Goal: Check status: Check status

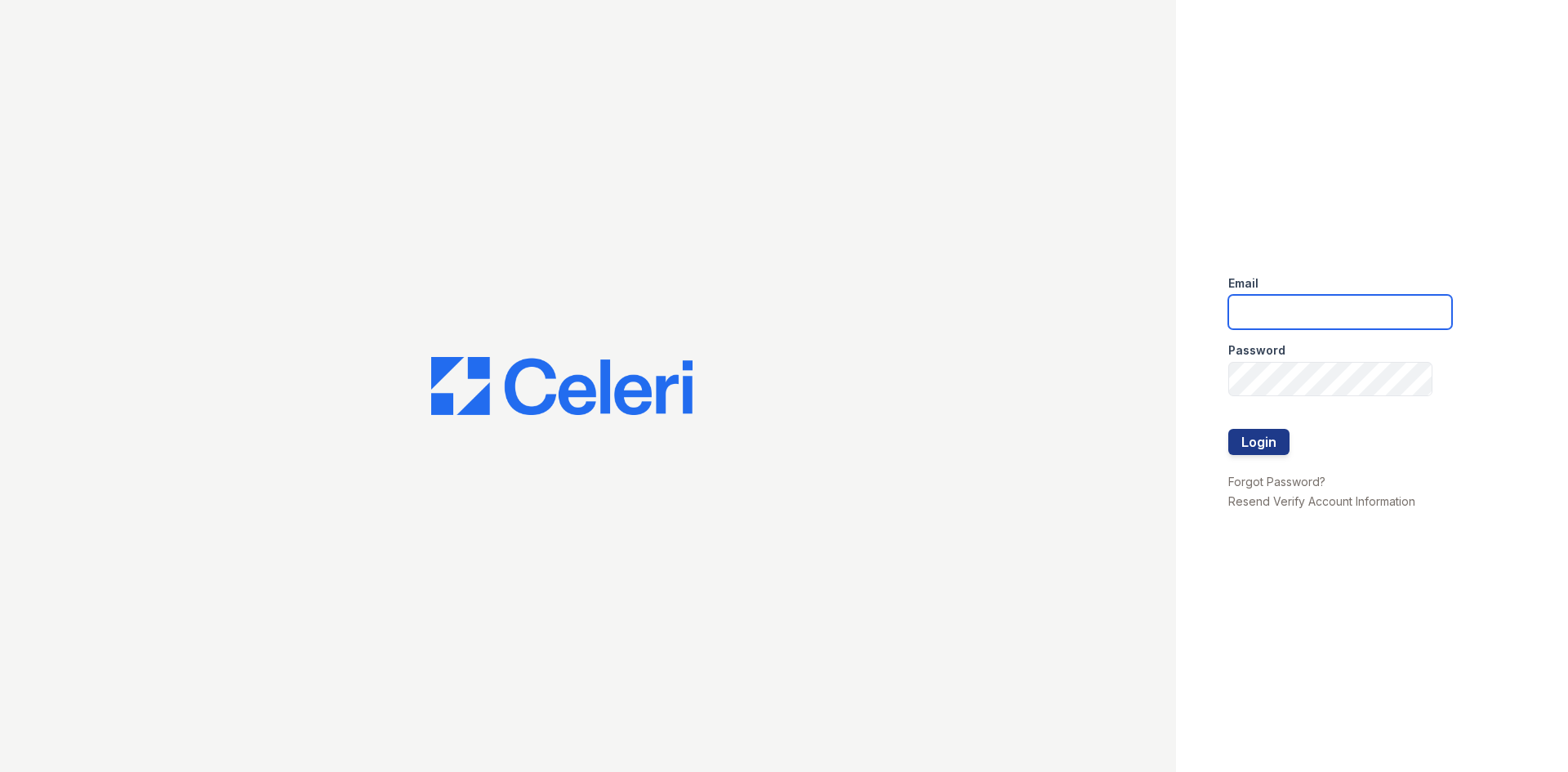
click at [1244, 303] on input "email" at bounding box center [1341, 312] width 224 height 34
type input "renewatthegreens@trinity-pm.com"
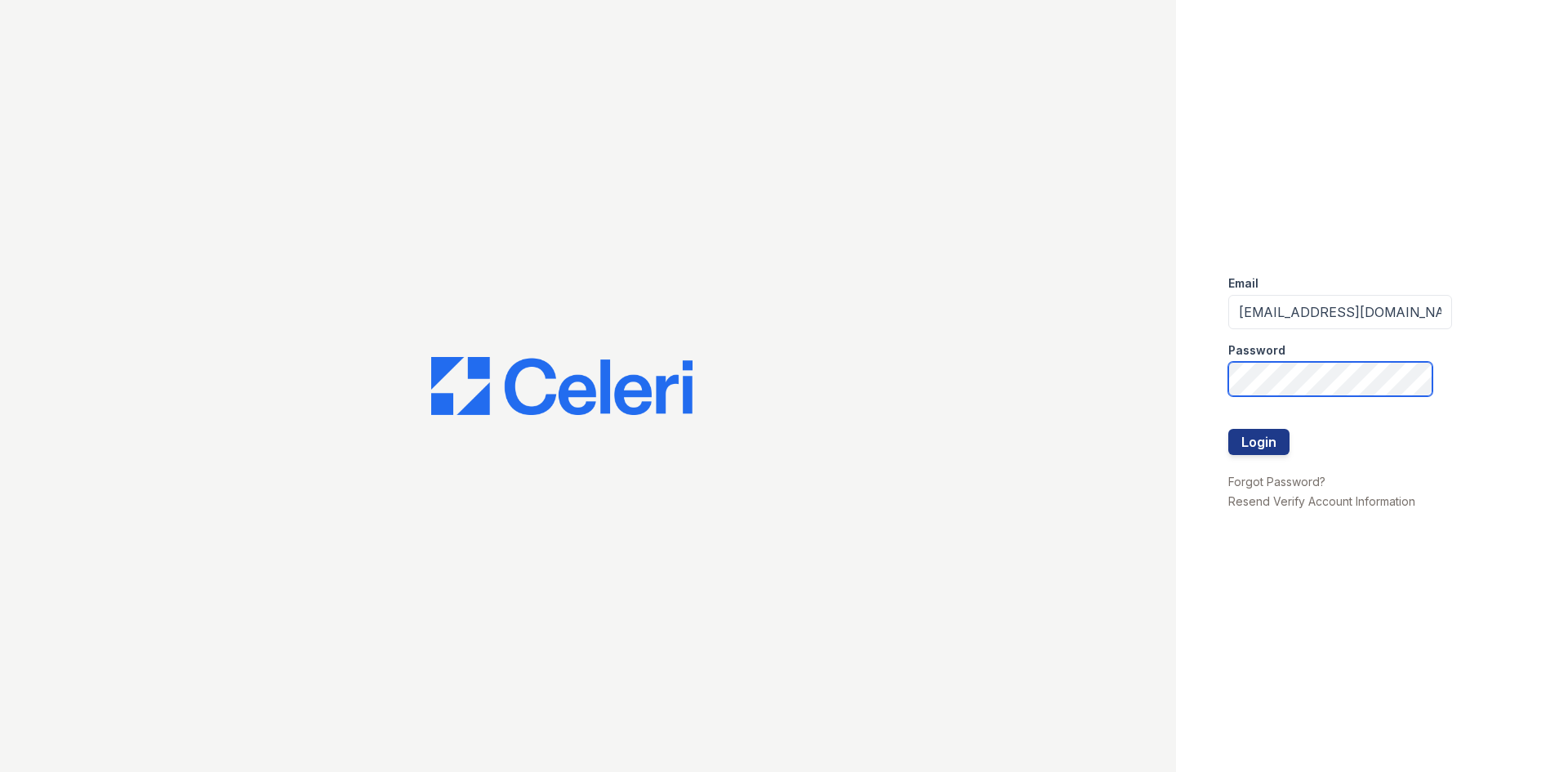
click at [1229, 429] on button "Login" at bounding box center [1259, 442] width 61 height 26
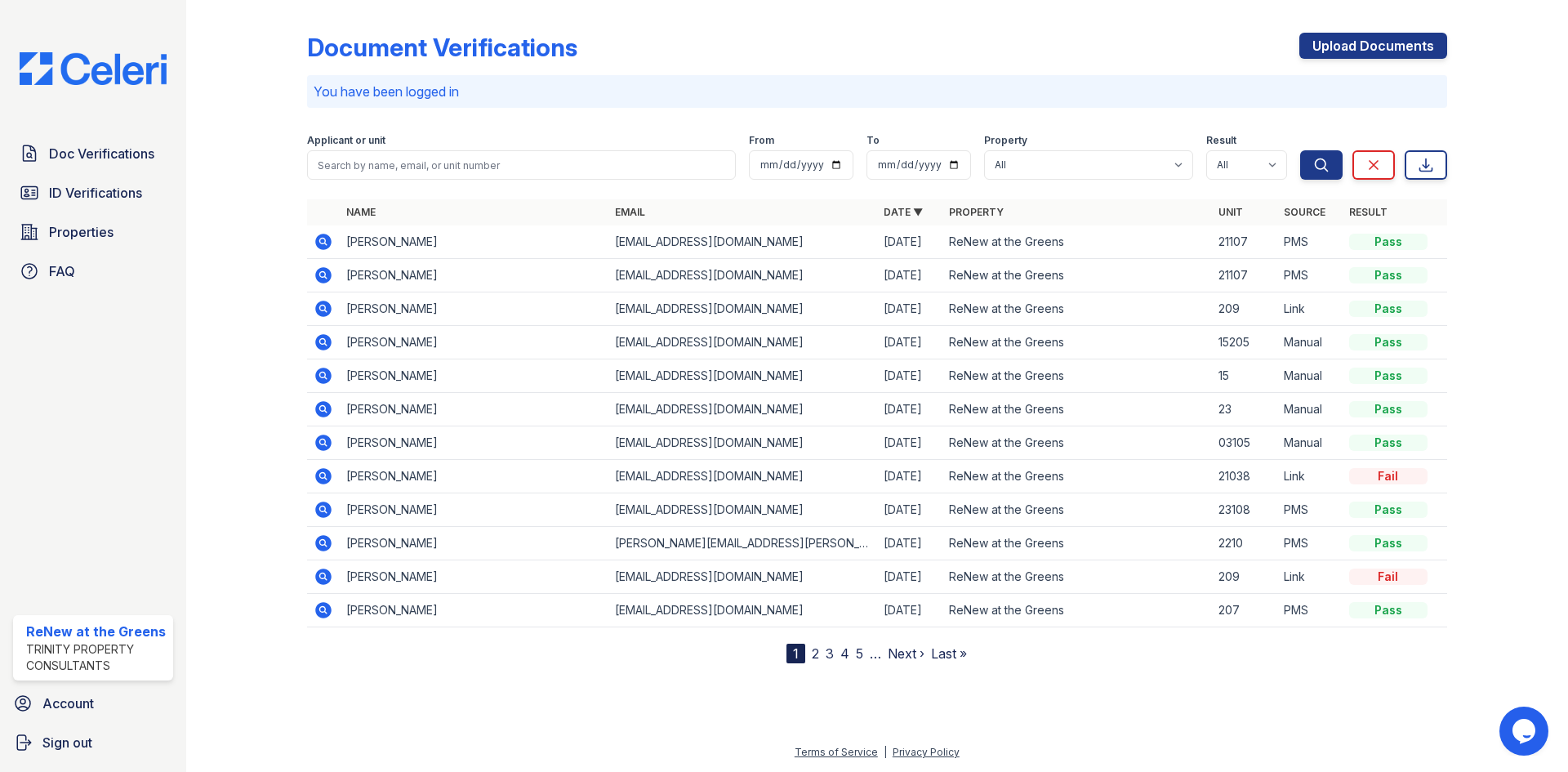
click at [323, 276] on icon at bounding box center [322, 274] width 4 height 4
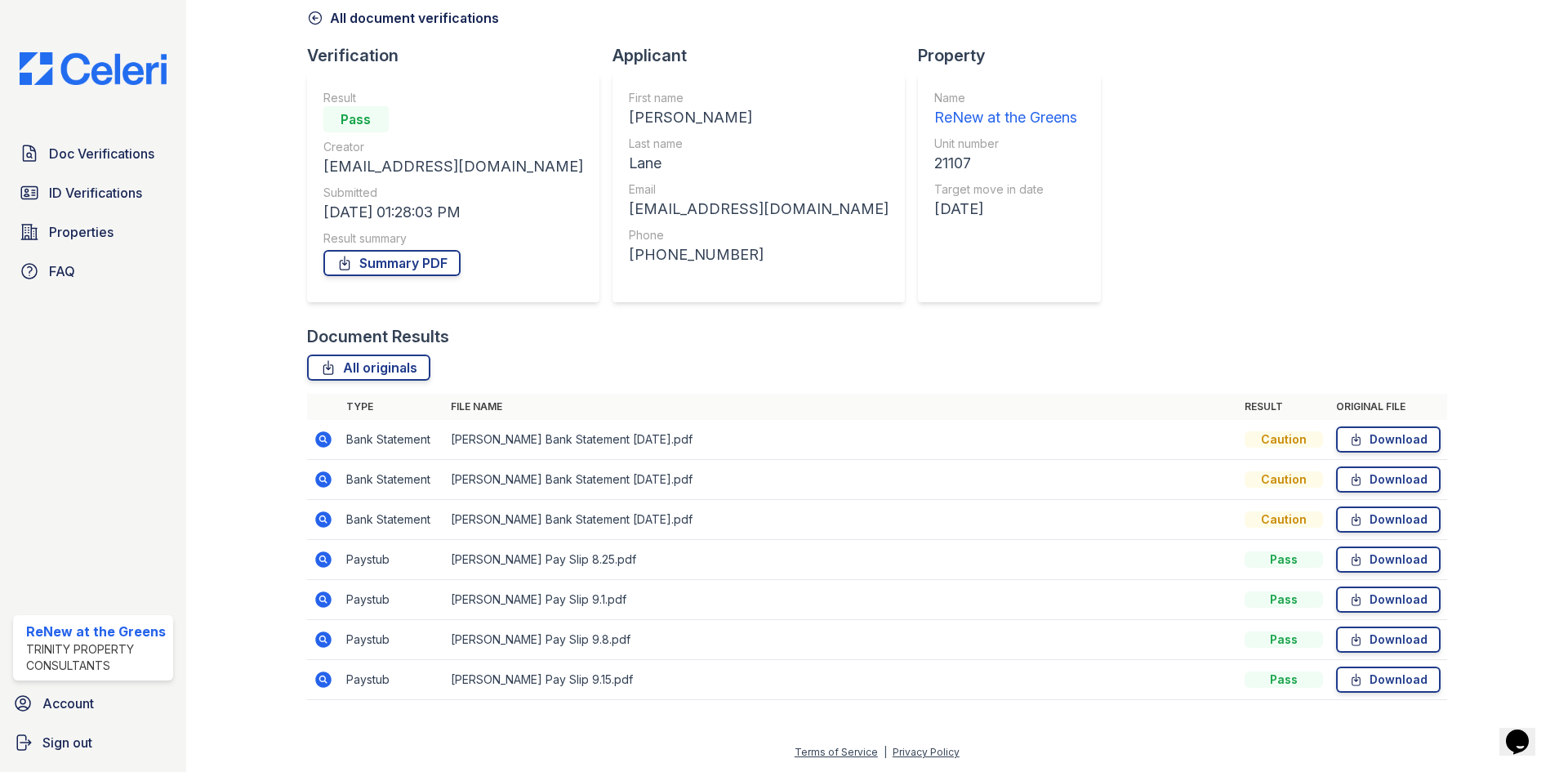
click at [329, 561] on icon at bounding box center [324, 559] width 16 height 16
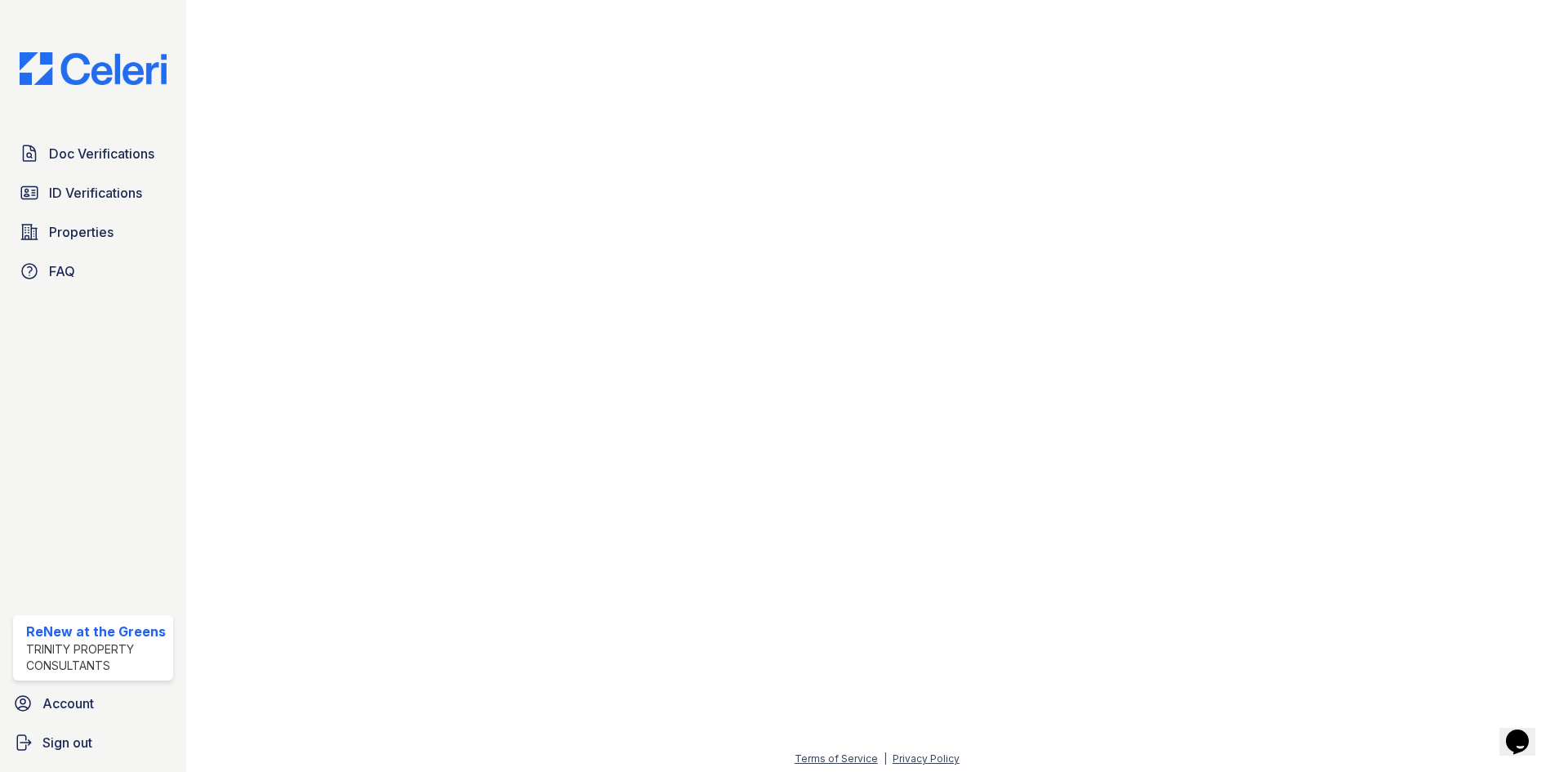
scroll to position [815, 0]
